Goal: Task Accomplishment & Management: Manage account settings

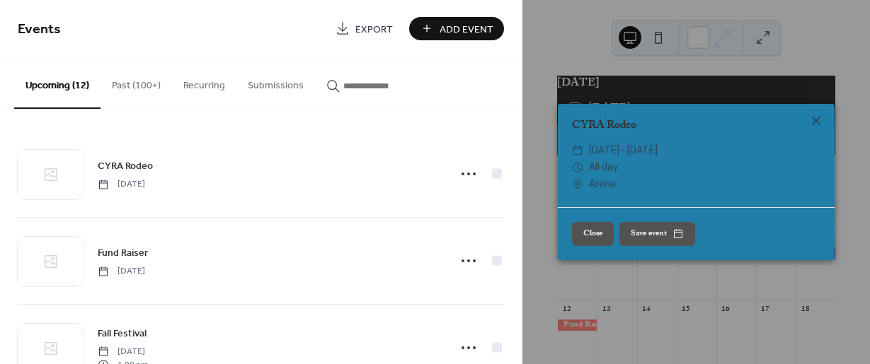
scroll to position [832, 0]
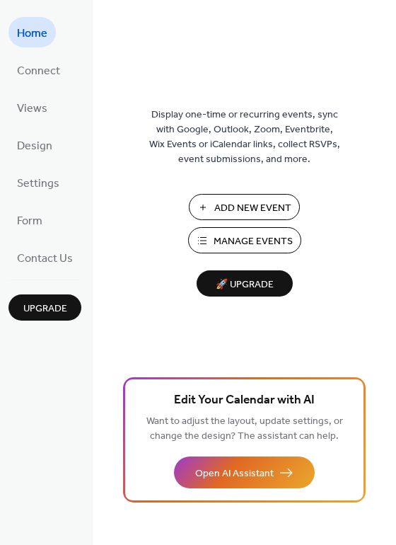
click at [255, 237] on span "Manage Events" at bounding box center [253, 241] width 79 height 15
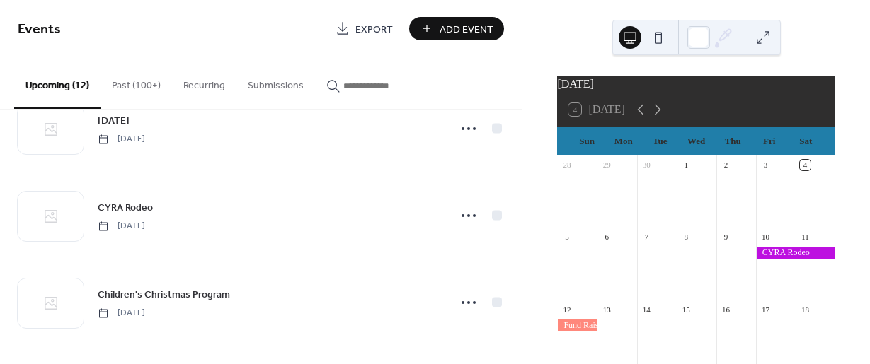
scroll to position [832, 0]
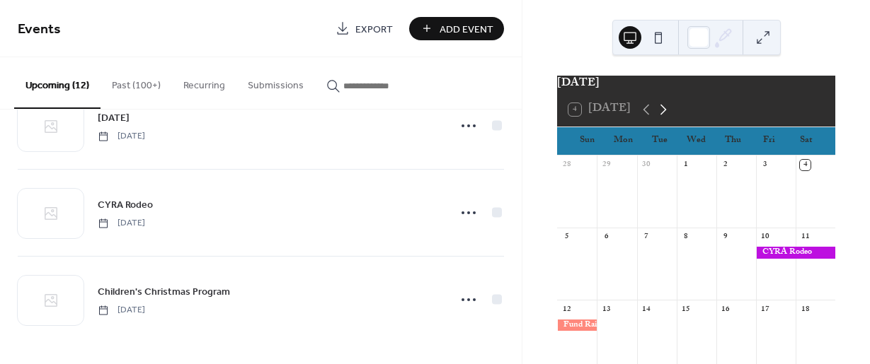
click at [665, 118] on icon at bounding box center [663, 109] width 17 height 17
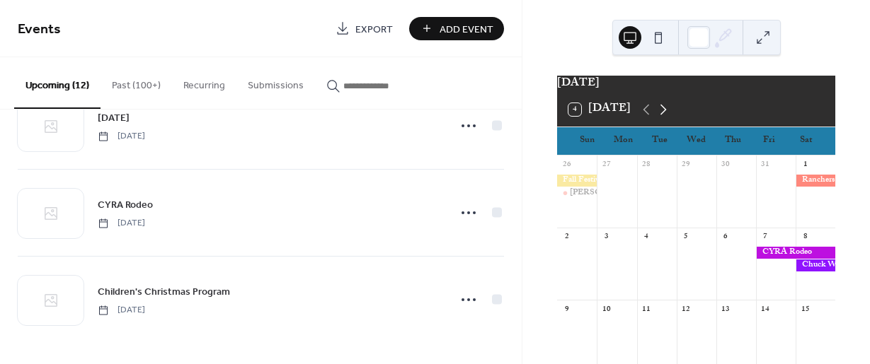
click at [665, 118] on icon at bounding box center [663, 109] width 17 height 17
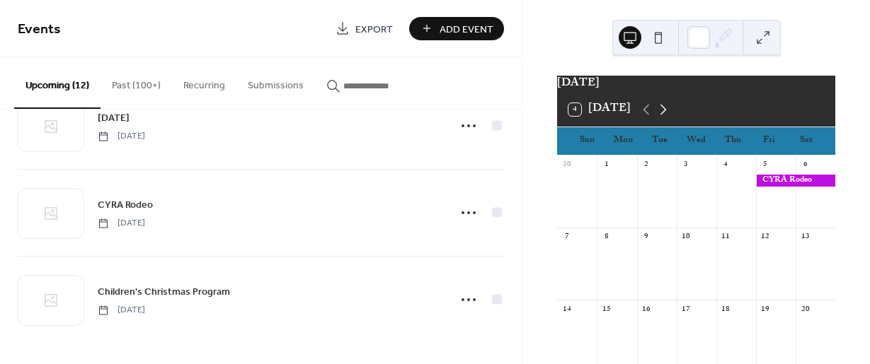
click at [665, 118] on icon at bounding box center [663, 109] width 17 height 17
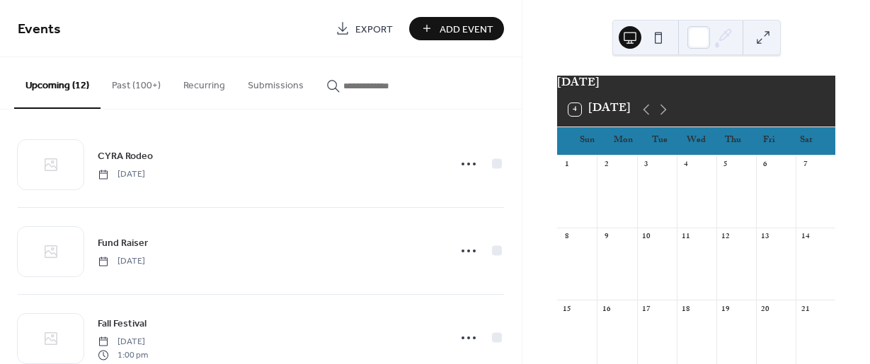
scroll to position [0, 0]
